Goal: Contribute content: Add original content to the website for others to see

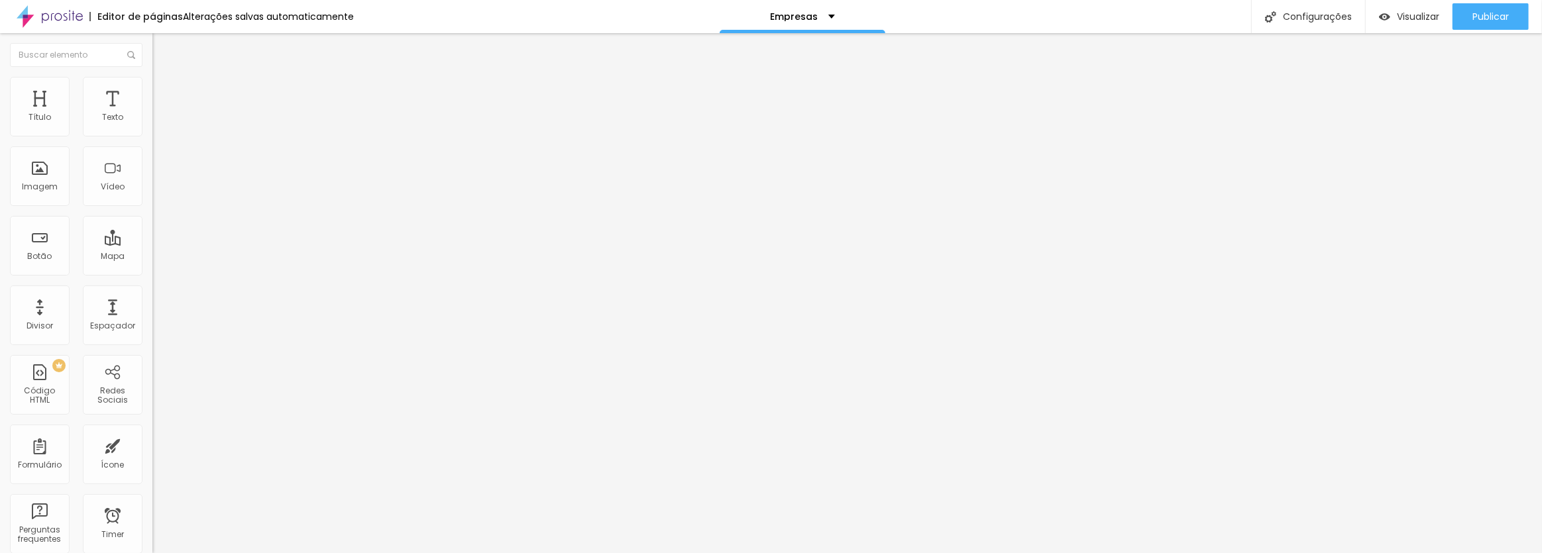
click at [237, 553] on div "Subindo 8/8 arquivos" at bounding box center [771, 557] width 1542 height 8
click at [1487, 15] on span "Publicar" at bounding box center [1490, 16] width 36 height 11
click at [1312, 15] on div "Configurações" at bounding box center [1308, 16] width 114 height 33
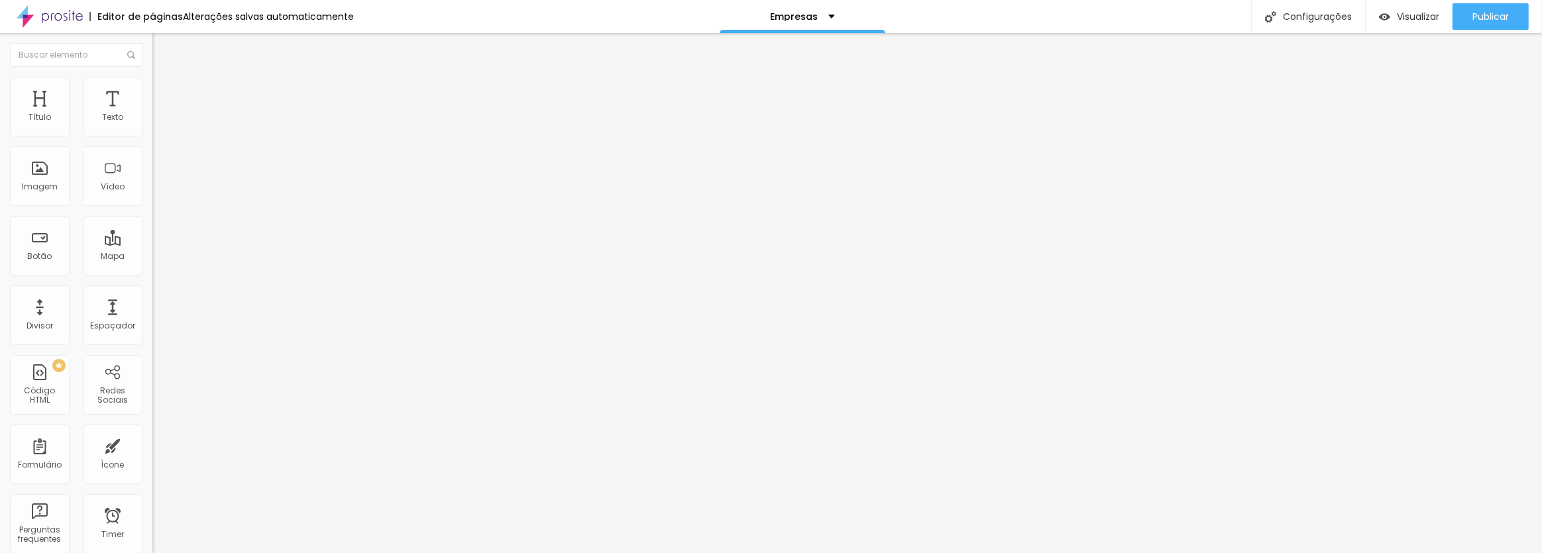
click at [1505, 19] on span "Publicar" at bounding box center [1490, 16] width 36 height 11
